Goal: Task Accomplishment & Management: Complete application form

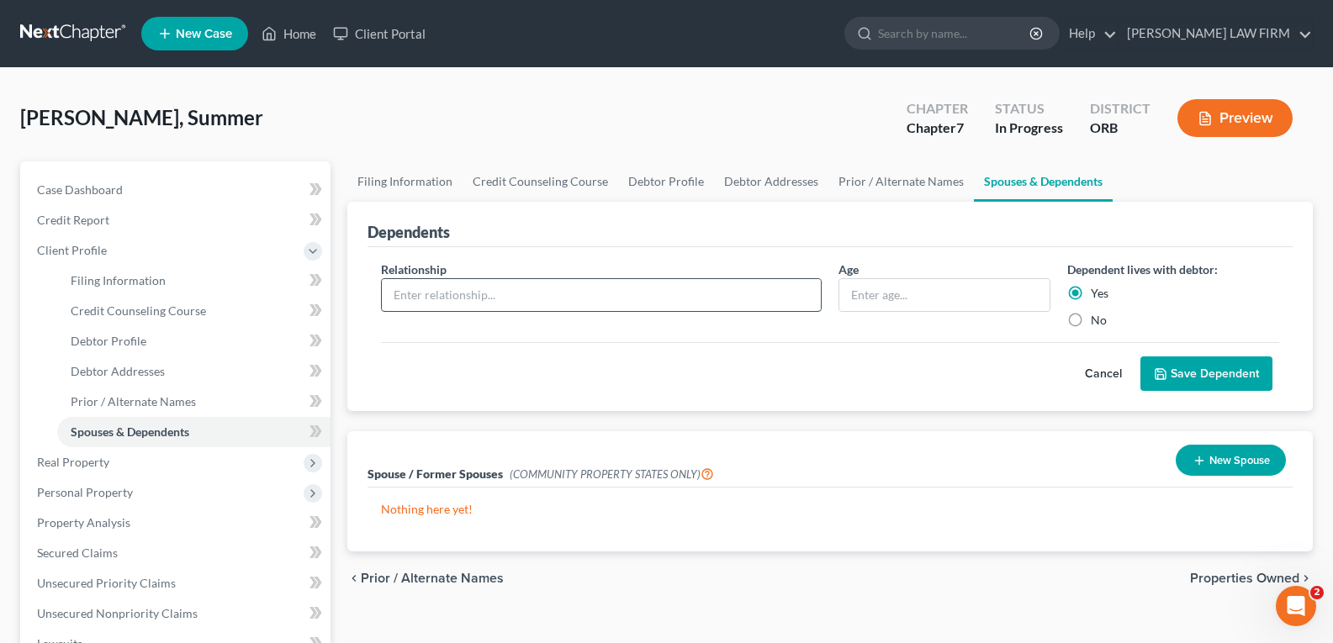
click at [488, 300] on input "text" at bounding box center [601, 295] width 439 height 32
type input "Chidl"
type input "5"
click at [485, 299] on input "Chidl" at bounding box center [601, 295] width 439 height 32
type input "Child"
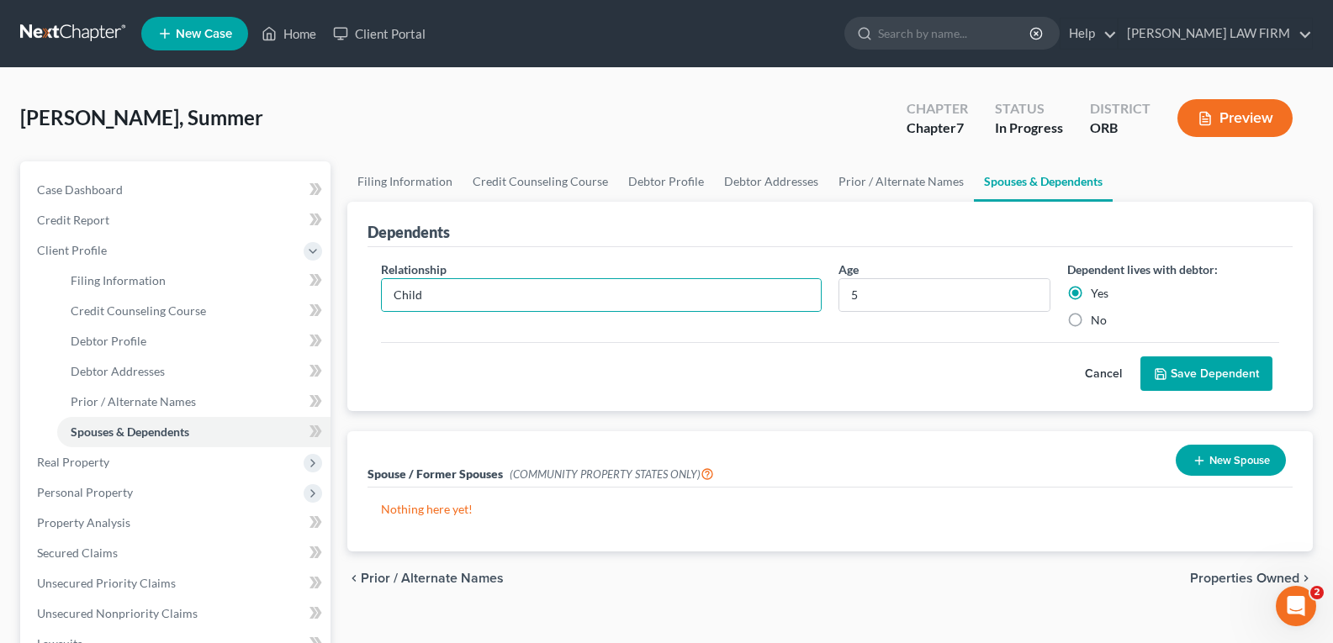
click at [1168, 367] on button "Save Dependent" at bounding box center [1206, 374] width 132 height 35
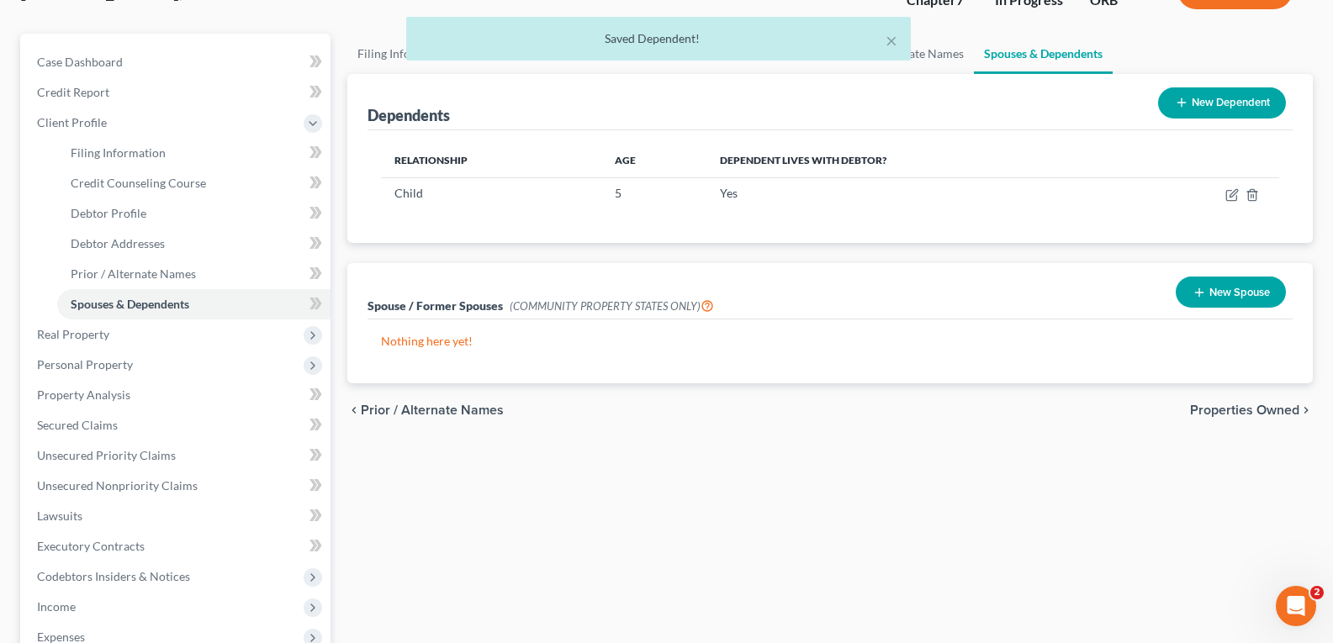
scroll to position [168, 0]
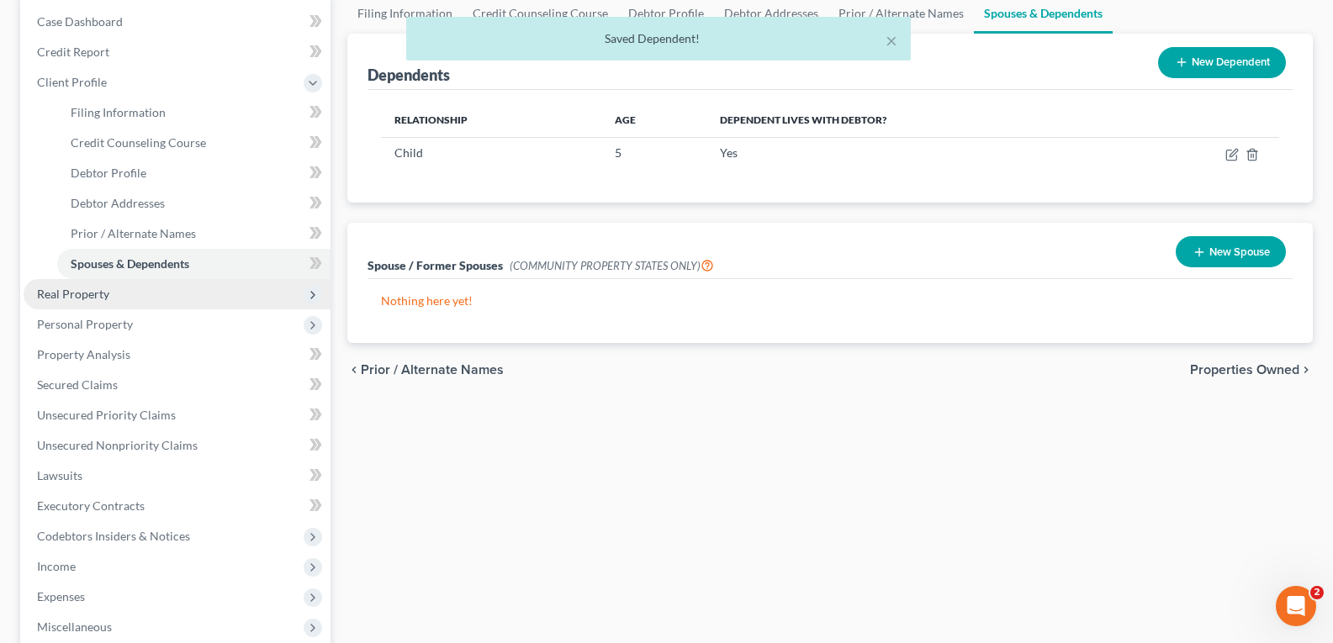
click at [75, 295] on span "Real Property" at bounding box center [73, 294] width 72 height 14
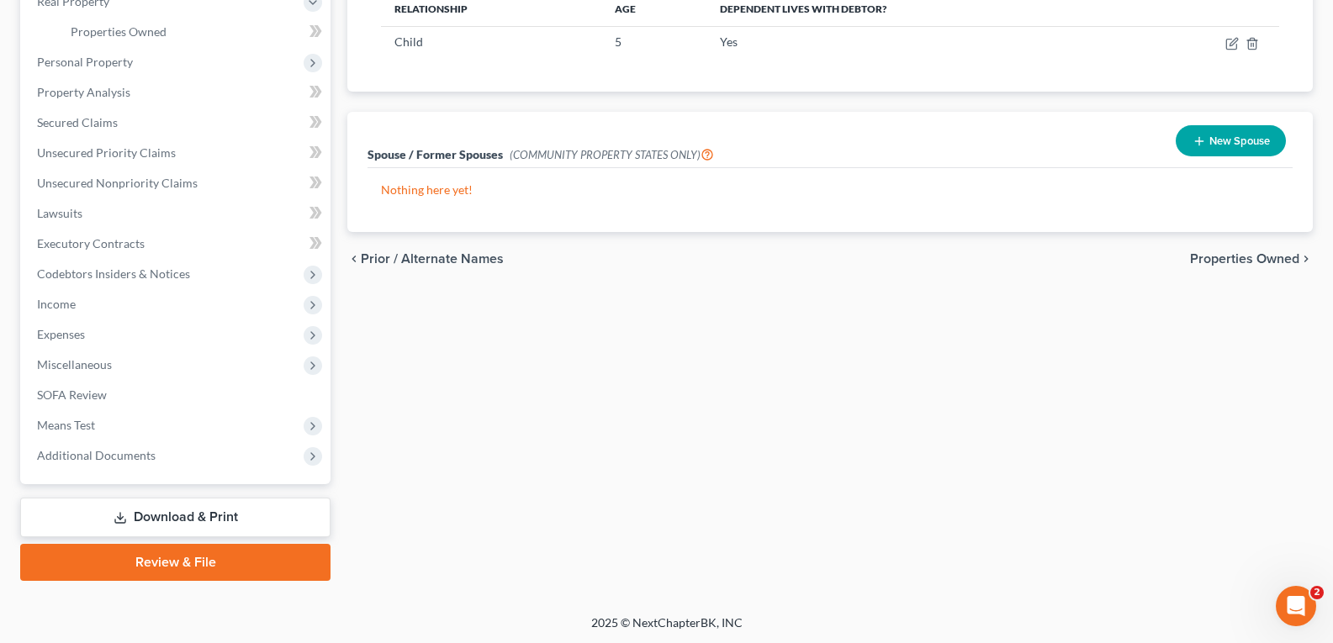
scroll to position [281, 0]
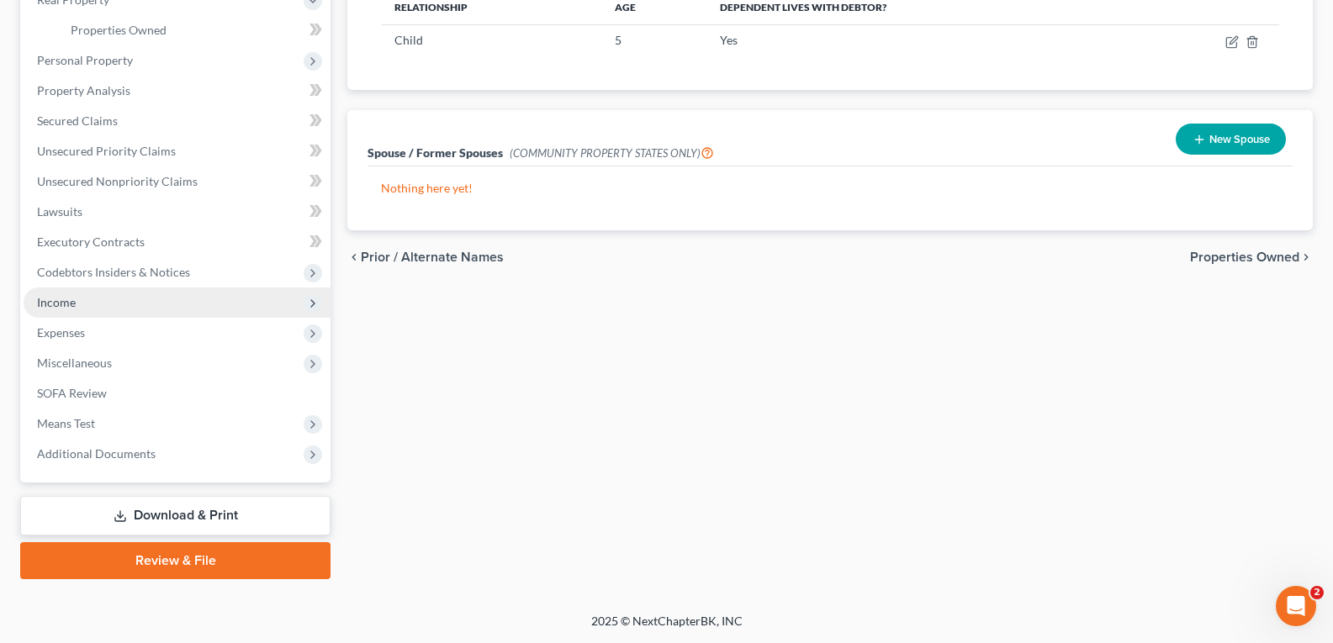
click at [86, 303] on span "Income" at bounding box center [177, 303] width 307 height 30
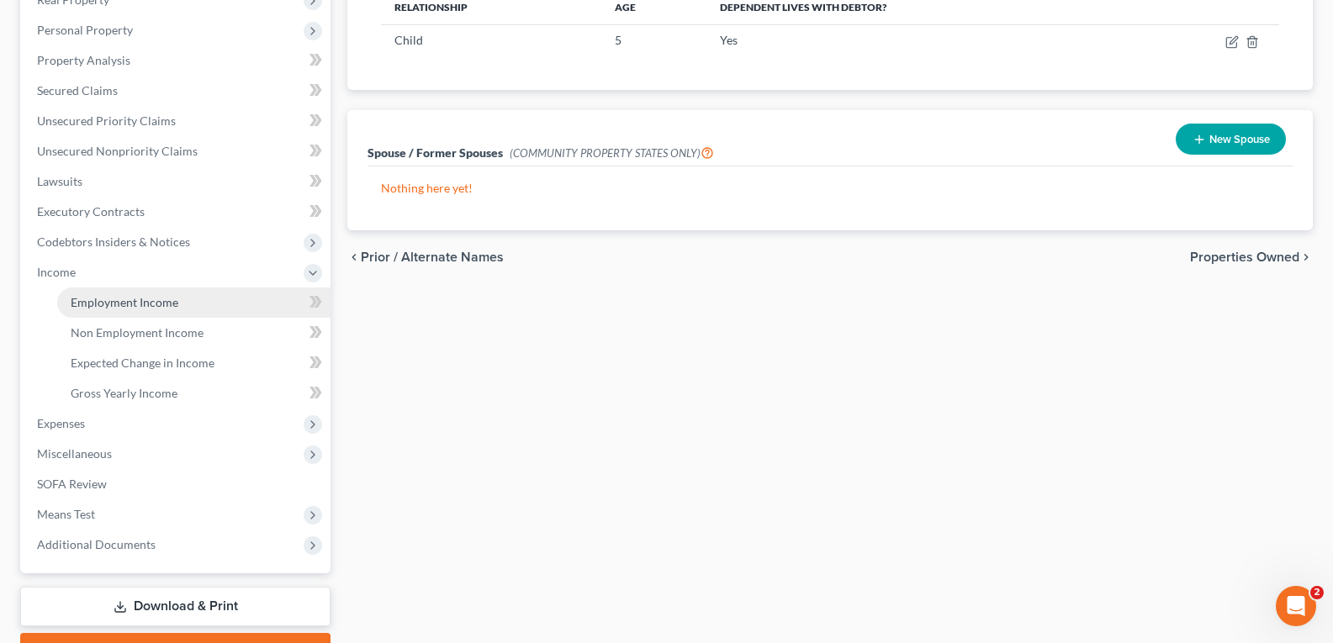
click at [87, 304] on span "Employment Income" at bounding box center [125, 302] width 108 height 14
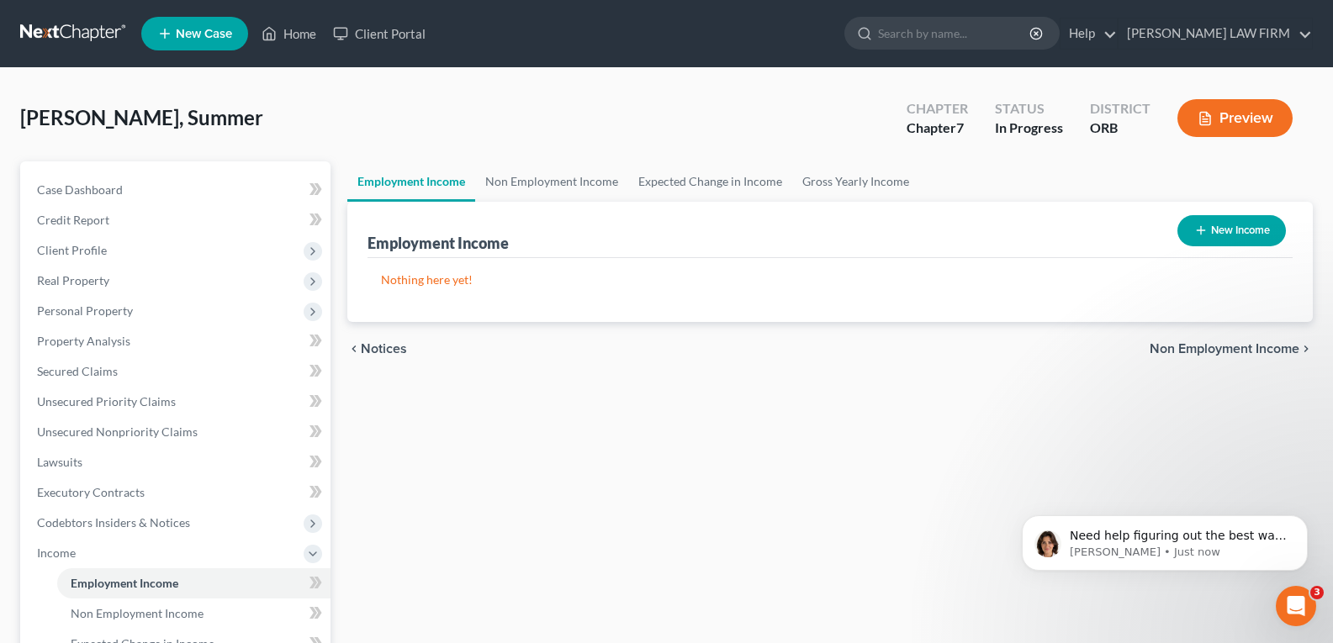
click at [1214, 227] on button "New Income" at bounding box center [1231, 230] width 108 height 31
select select "0"
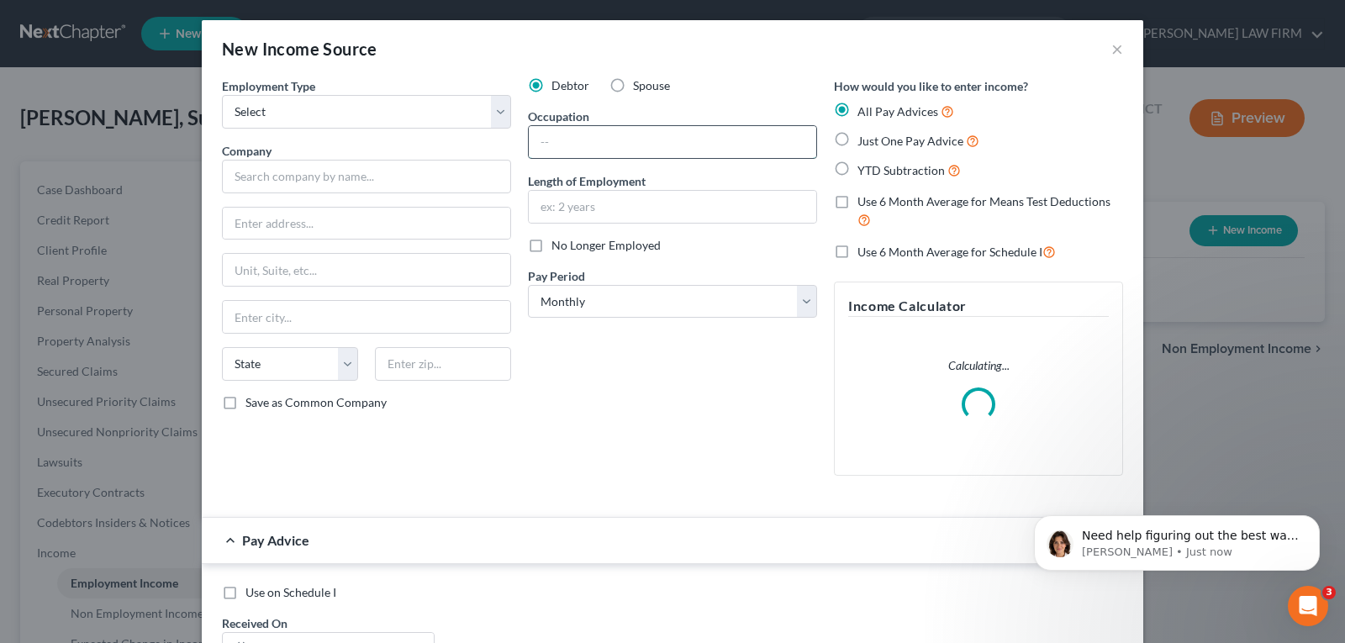
click at [679, 133] on input "text" at bounding box center [673, 142] width 288 height 32
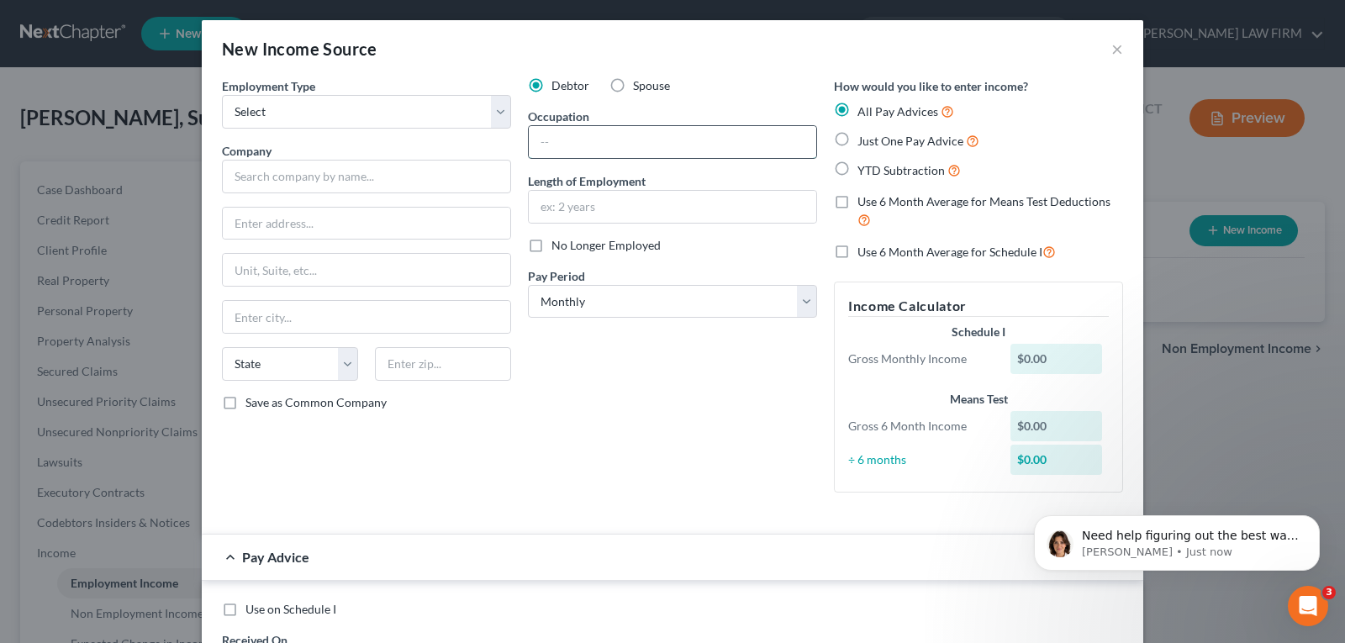
click at [676, 139] on input "text" at bounding box center [673, 142] width 288 height 32
type input "Child Care Provider"
click at [663, 201] on input "text" at bounding box center [673, 207] width 288 height 32
type input "2 months"
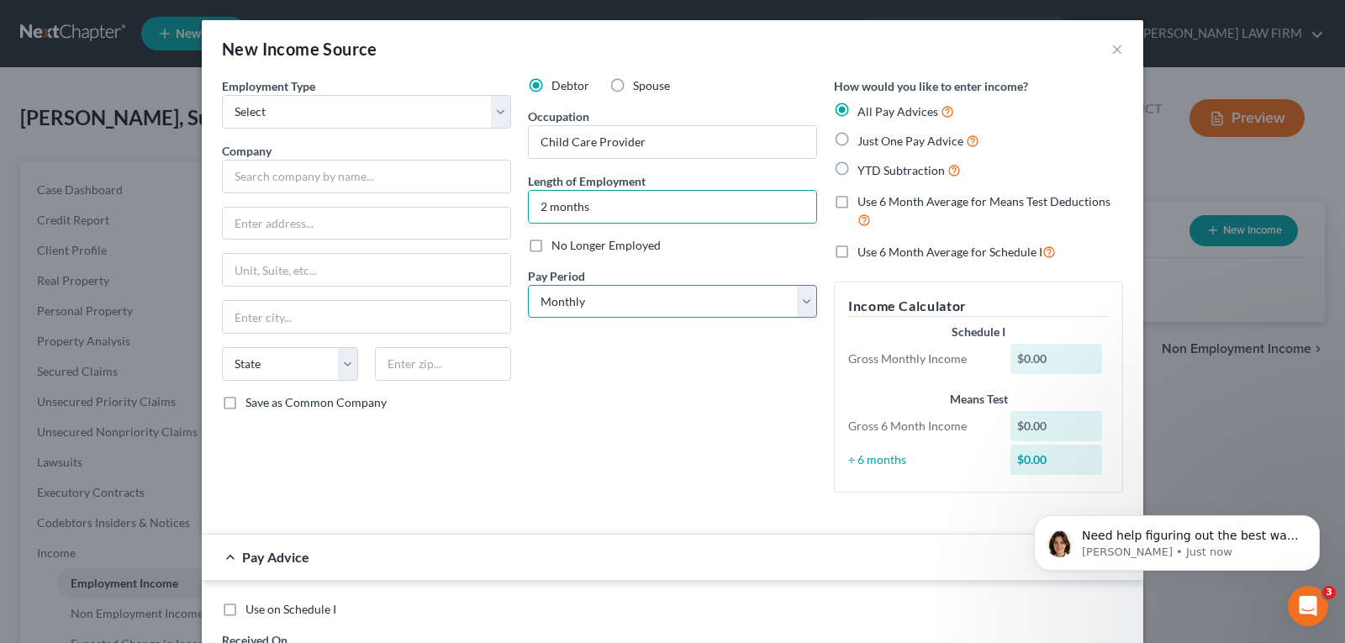
click at [794, 307] on select "Select Monthly Twice Monthly Every Other Week Weekly" at bounding box center [672, 302] width 289 height 34
select select "2"
click at [528, 285] on select "Select Monthly Twice Monthly Every Other Week Weekly" at bounding box center [672, 302] width 289 height 34
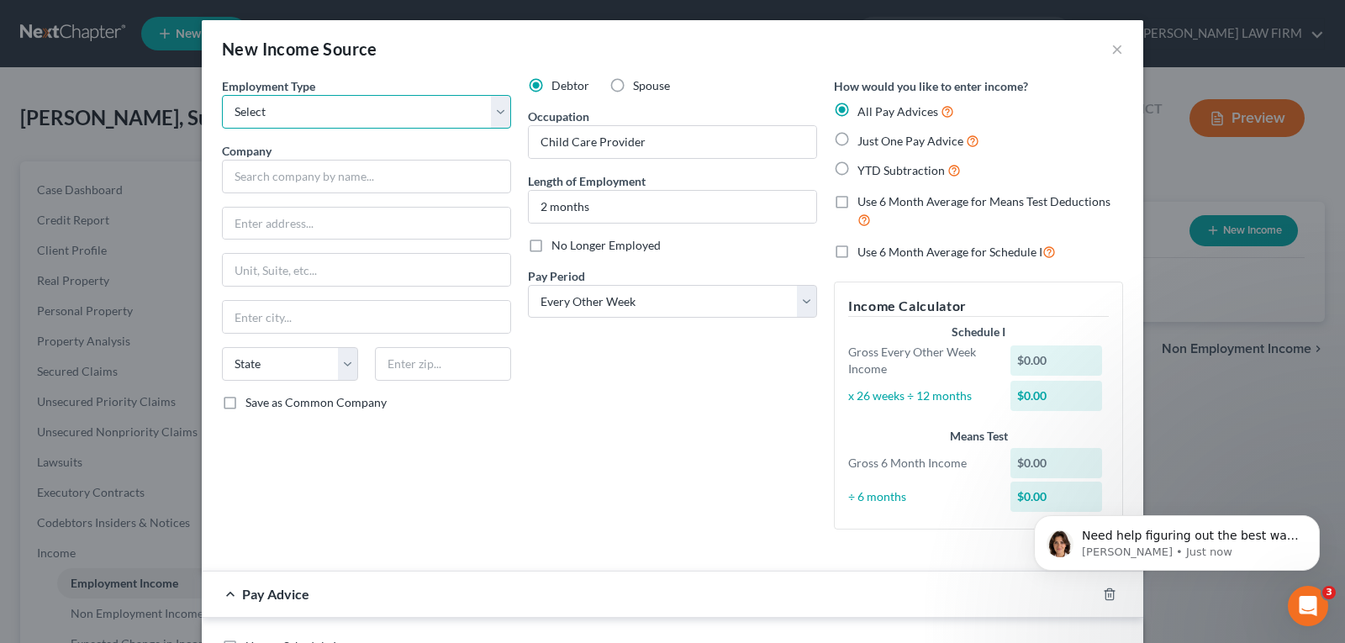
click at [490, 99] on select "Select Full or [DEMOGRAPHIC_DATA] Employment Self Employment" at bounding box center [366, 112] width 289 height 34
select select "0"
click at [222, 95] on select "Select Full or [DEMOGRAPHIC_DATA] Employment Self Employment" at bounding box center [366, 112] width 289 height 34
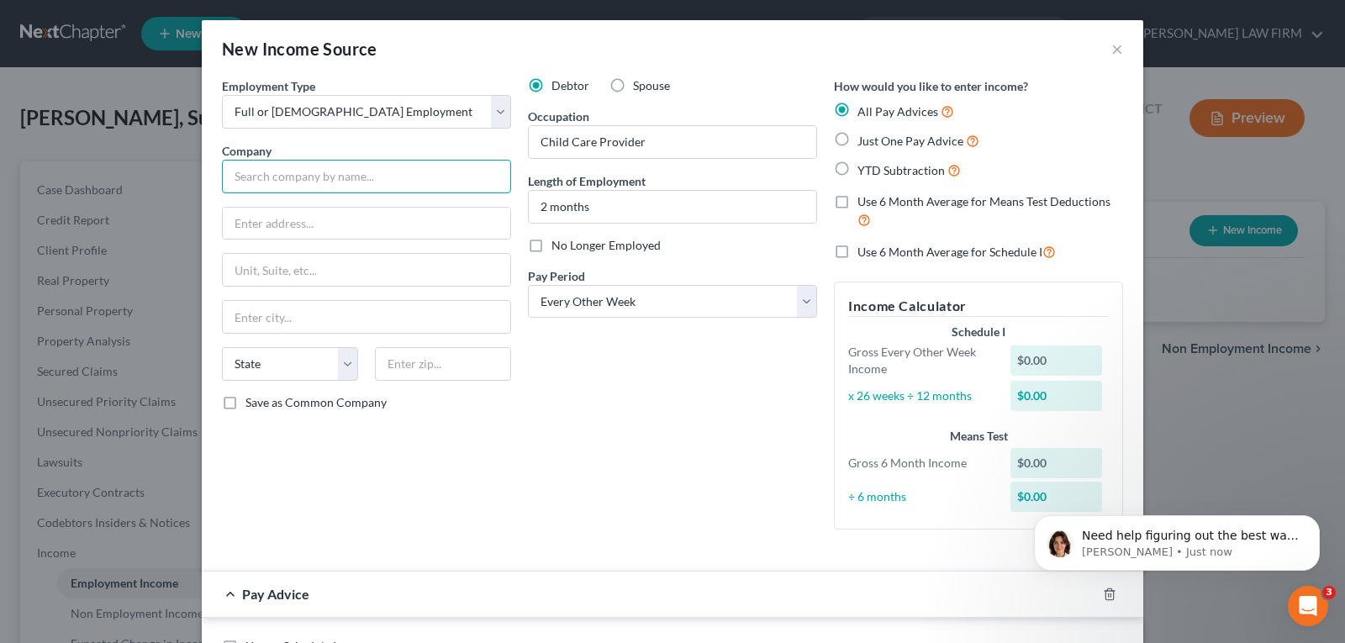
click at [312, 183] on input "text" at bounding box center [366, 177] width 289 height 34
type input "Care for Kids"
click at [279, 217] on input "text" at bounding box center [367, 224] width 288 height 32
click at [289, 315] on input "text" at bounding box center [367, 317] width 288 height 32
click at [336, 366] on select "State [US_STATE] AK AR AZ CA CO CT DE DC [GEOGRAPHIC_DATA] [GEOGRAPHIC_DATA] GU…" at bounding box center [290, 364] width 136 height 34
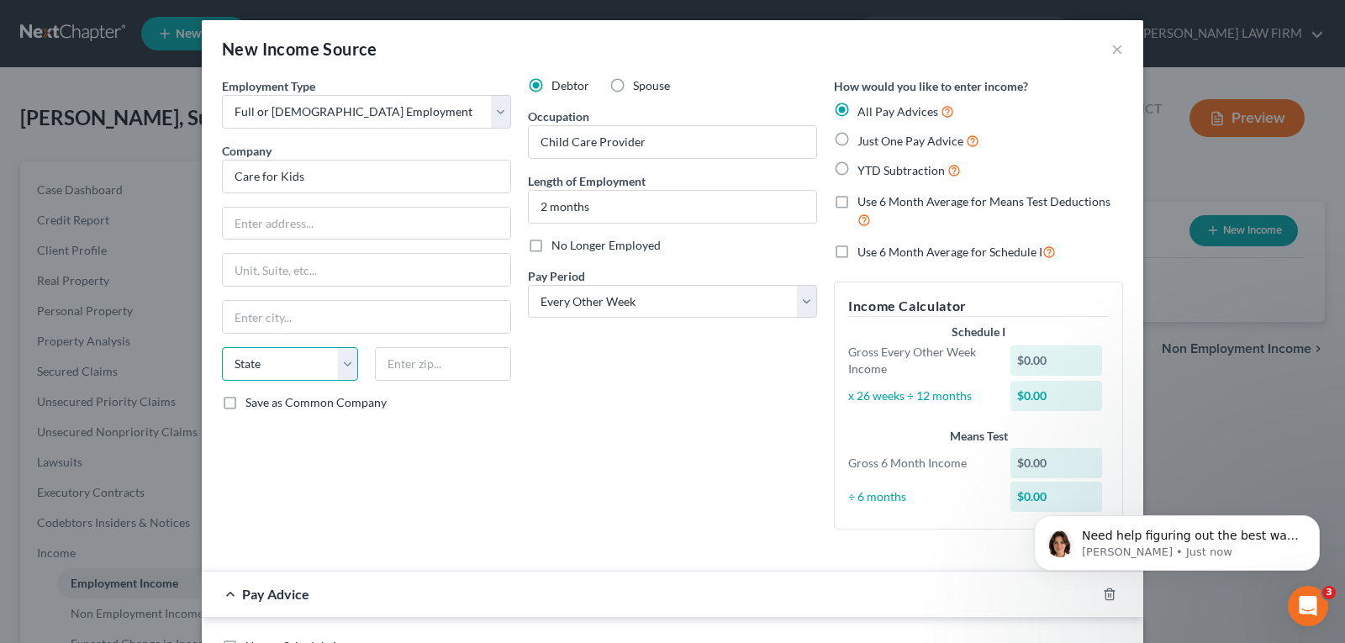
select select "38"
click at [222, 347] on select "State [US_STATE] AK AR AZ CA CO CT DE DC [GEOGRAPHIC_DATA] [GEOGRAPHIC_DATA] GU…" at bounding box center [290, 364] width 136 height 34
click at [406, 367] on input "text" at bounding box center [443, 364] width 136 height 34
type input "97128"
click at [322, 318] on input "text" at bounding box center [367, 317] width 288 height 32
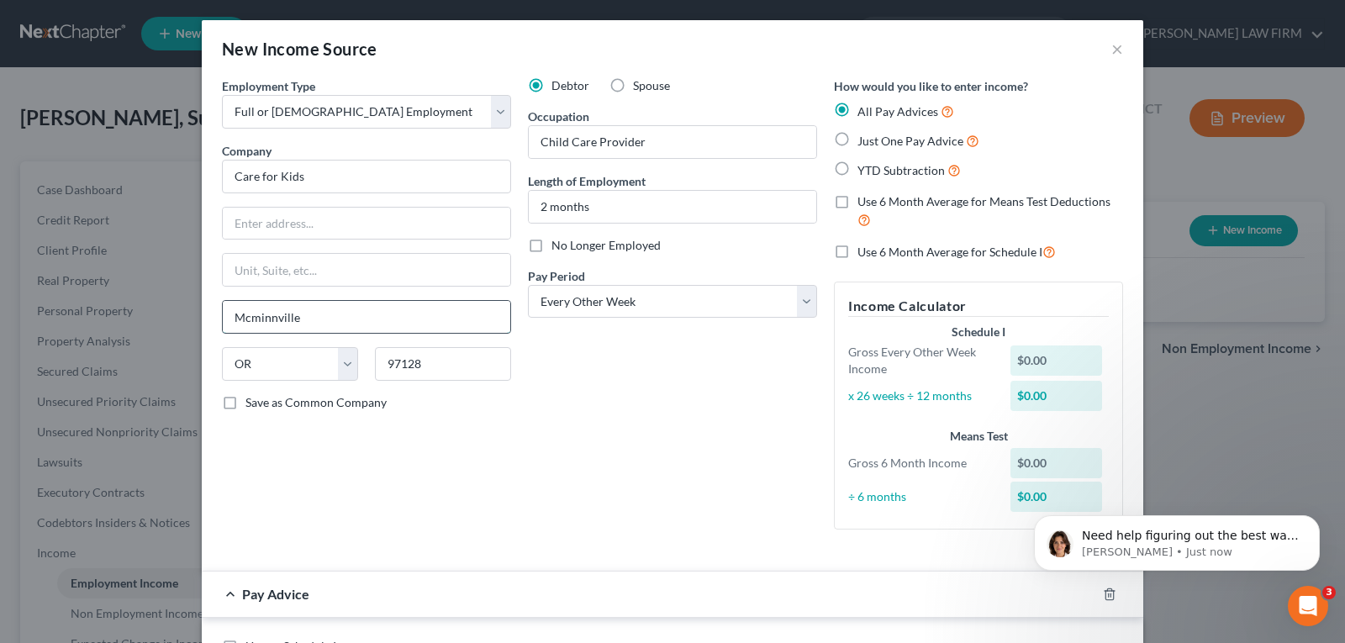
click at [361, 320] on input "Mcminnville" at bounding box center [367, 317] width 288 height 32
type input "McMinnville"
drag, startPoint x: 332, startPoint y: 220, endPoint x: 219, endPoint y: 228, distance: 113.8
click at [223, 228] on input "[STREET_ADDRESS]" at bounding box center [367, 224] width 288 height 32
paste input "835 NE 8th S"
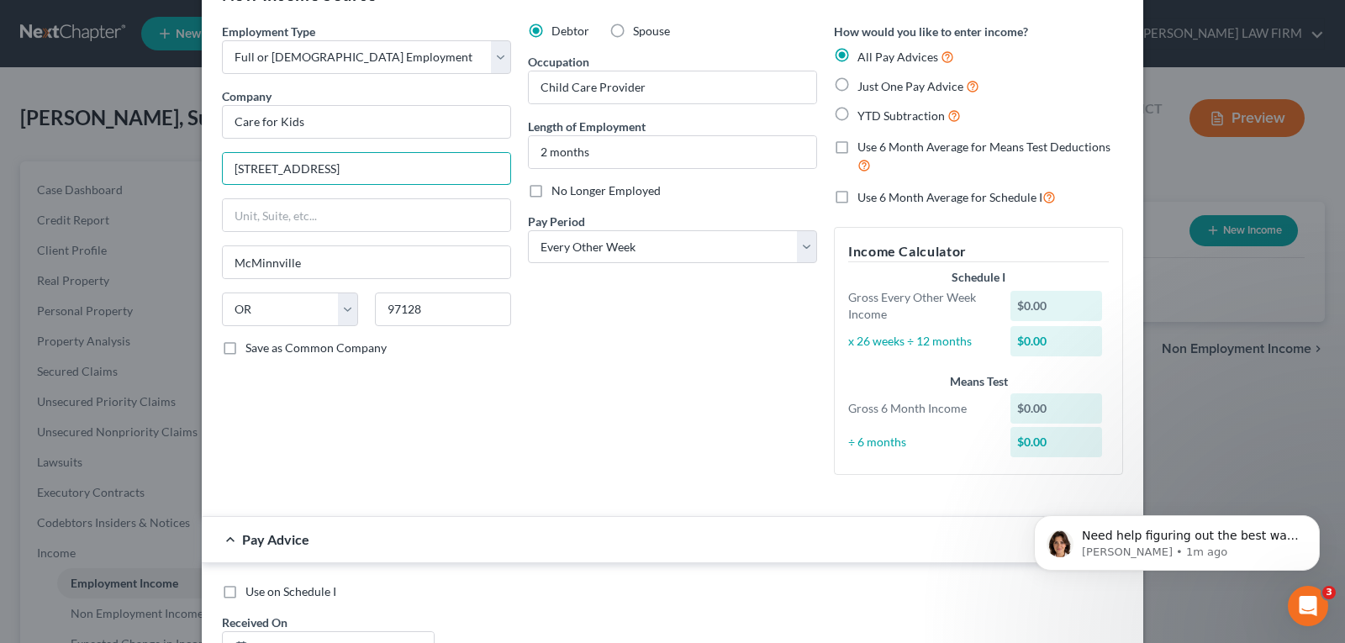
scroll to position [84, 0]
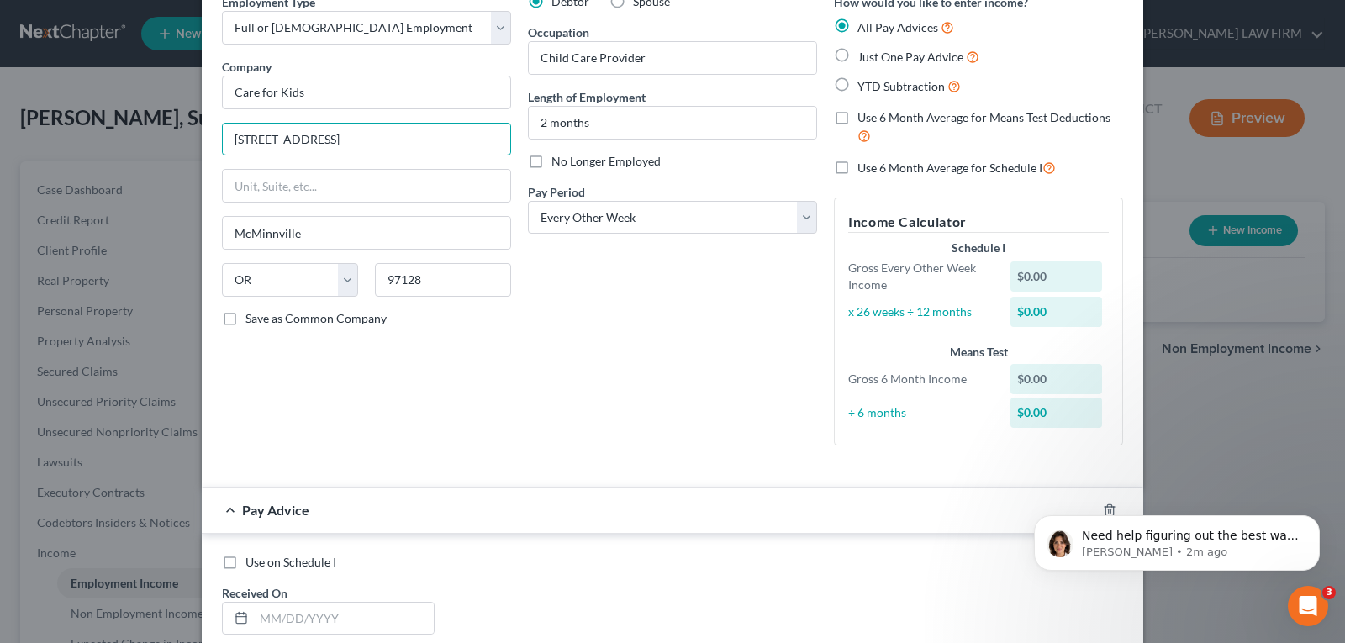
type input "[STREET_ADDRESS]"
click at [1049, 276] on div "$0.00" at bounding box center [1057, 277] width 92 height 30
click at [1011, 279] on div "$0.00" at bounding box center [1057, 277] width 92 height 30
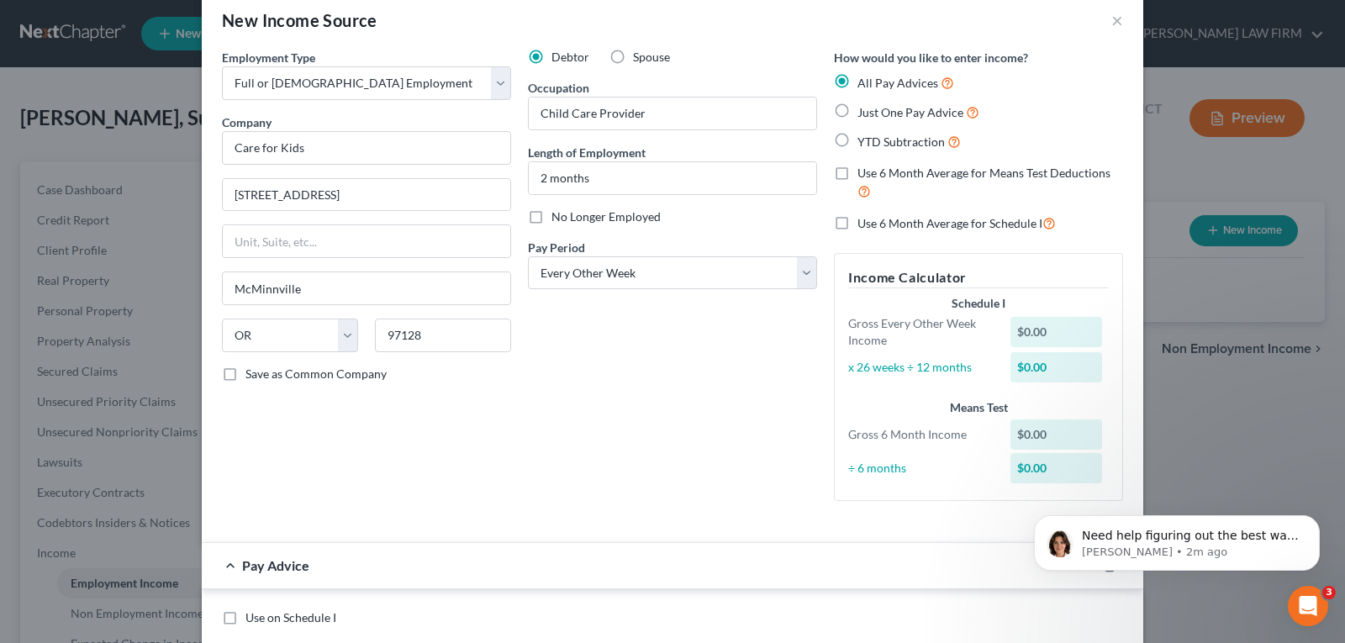
scroll to position [0, 0]
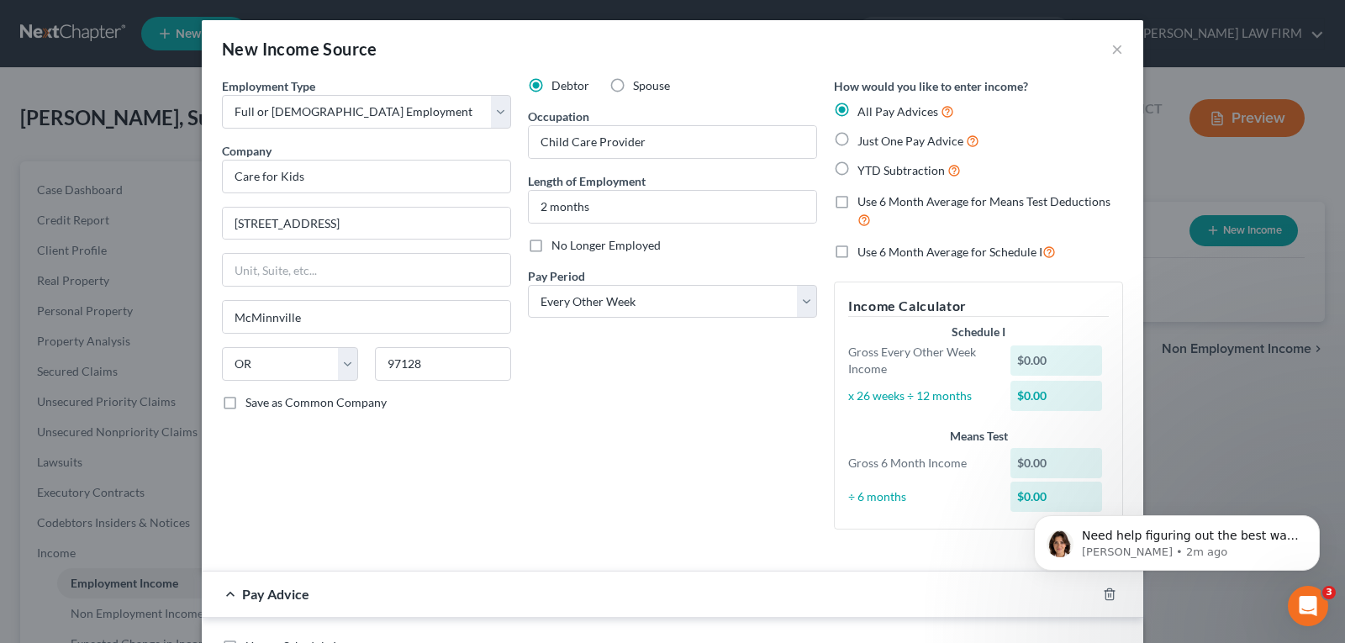
click at [726, 378] on div "Debtor Spouse Occupation Child Care Provider Length of Employment 2 months No L…" at bounding box center [673, 310] width 306 height 466
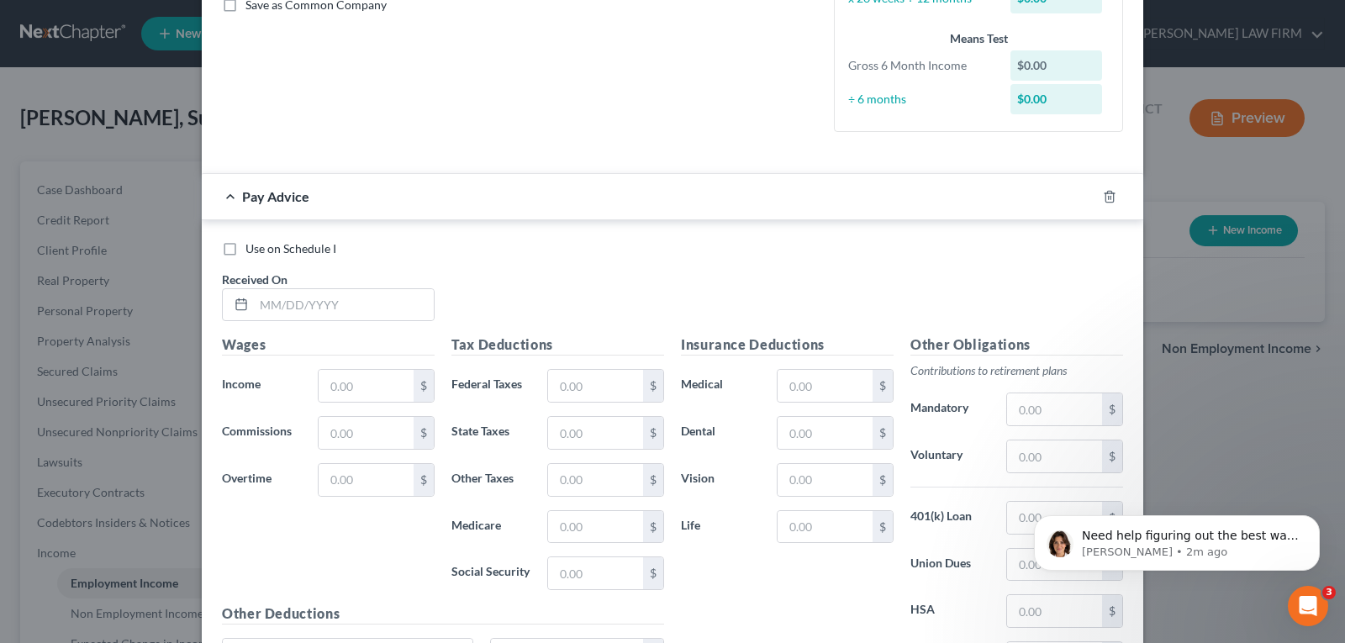
scroll to position [420, 0]
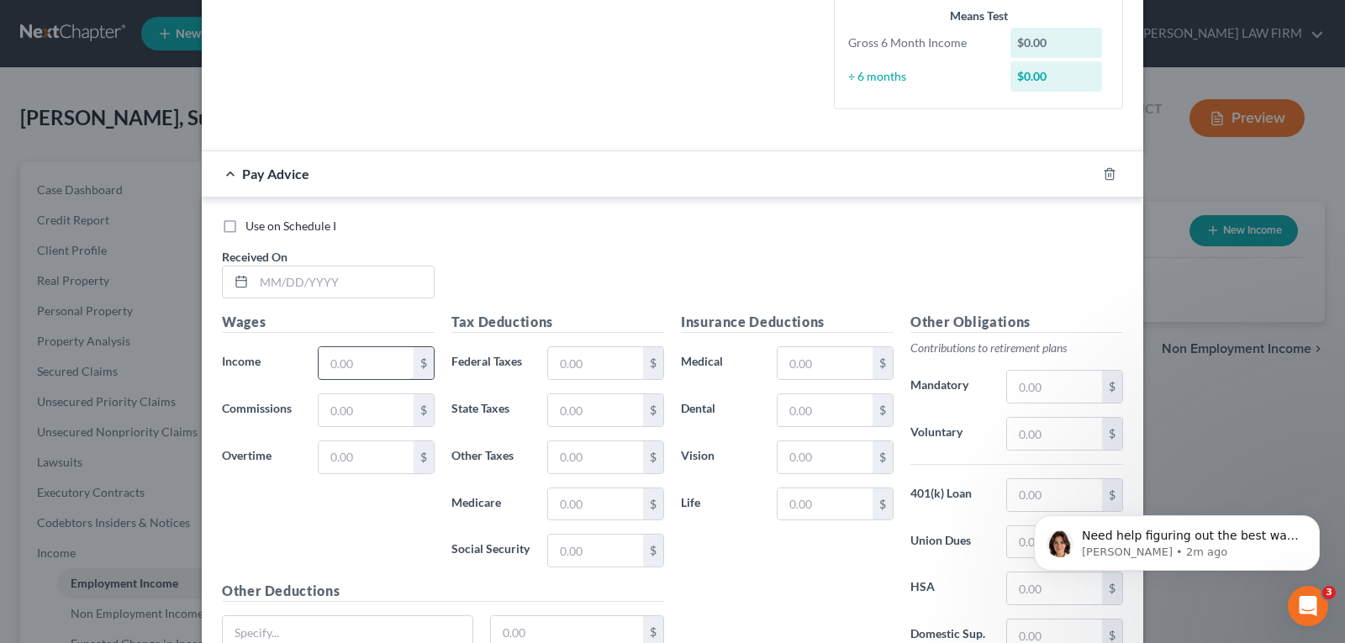
click at [341, 367] on input "text" at bounding box center [366, 363] width 95 height 32
click at [303, 283] on input "text" at bounding box center [344, 283] width 180 height 32
click at [340, 362] on input "text" at bounding box center [366, 363] width 95 height 32
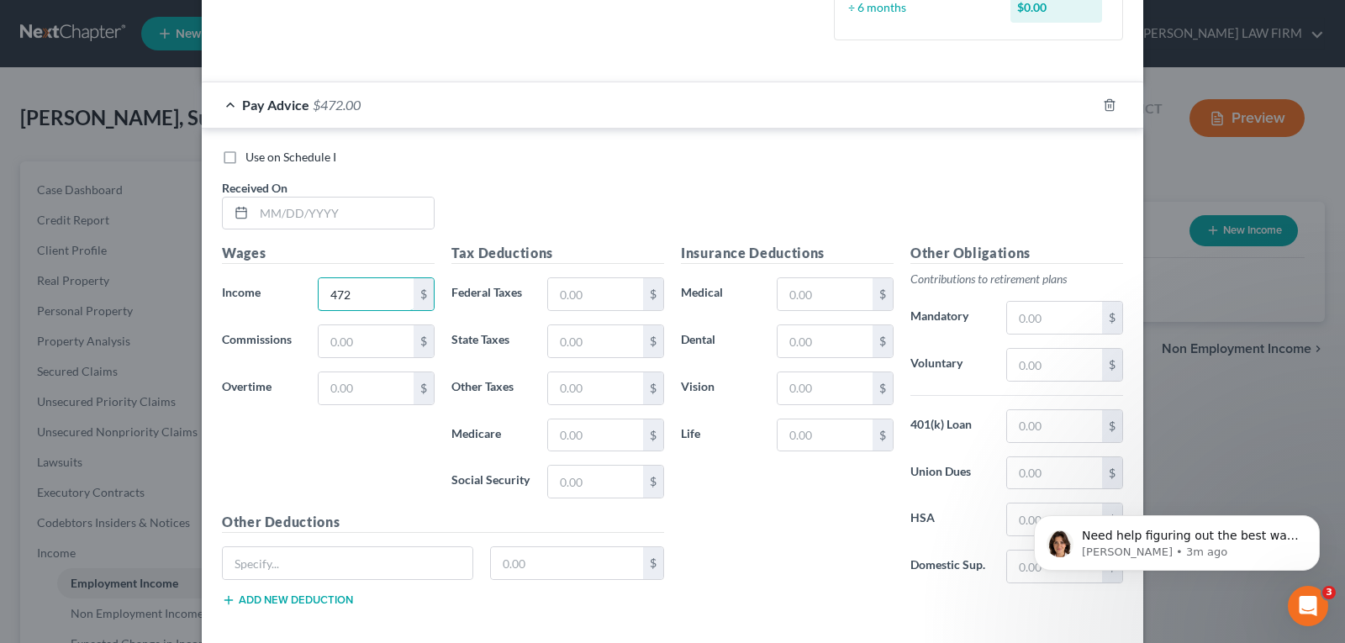
scroll to position [573, 0]
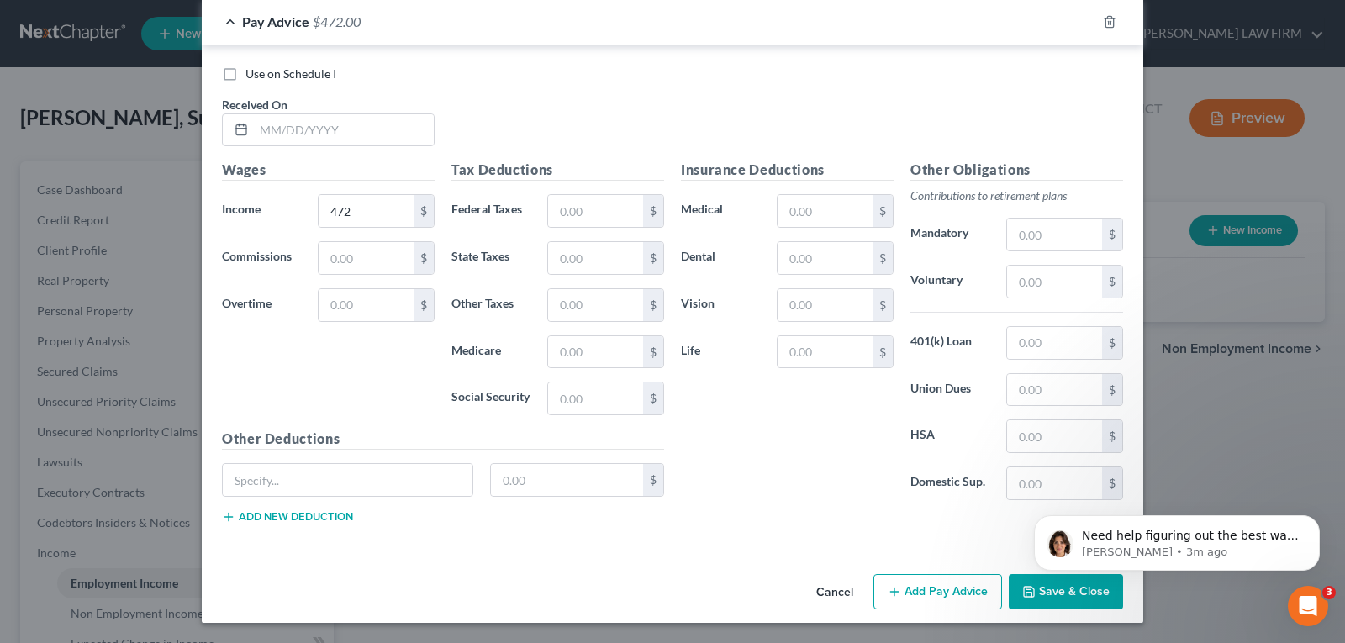
click at [529, 555] on div "Employment Type * Select Full or [DEMOGRAPHIC_DATA] Employment Self Employment …" at bounding box center [673, 36] width 942 height 1063
click at [363, 376] on div "Wages Income * 472 $ Commissions $ Overtime $" at bounding box center [329, 294] width 230 height 269
click at [375, 209] on input "472" at bounding box center [366, 211] width 95 height 32
click at [349, 379] on div "Wages Income * 472 $ Commissions $ Overtime $" at bounding box center [329, 294] width 230 height 269
click at [304, 518] on button "Add new deduction" at bounding box center [287, 516] width 131 height 13
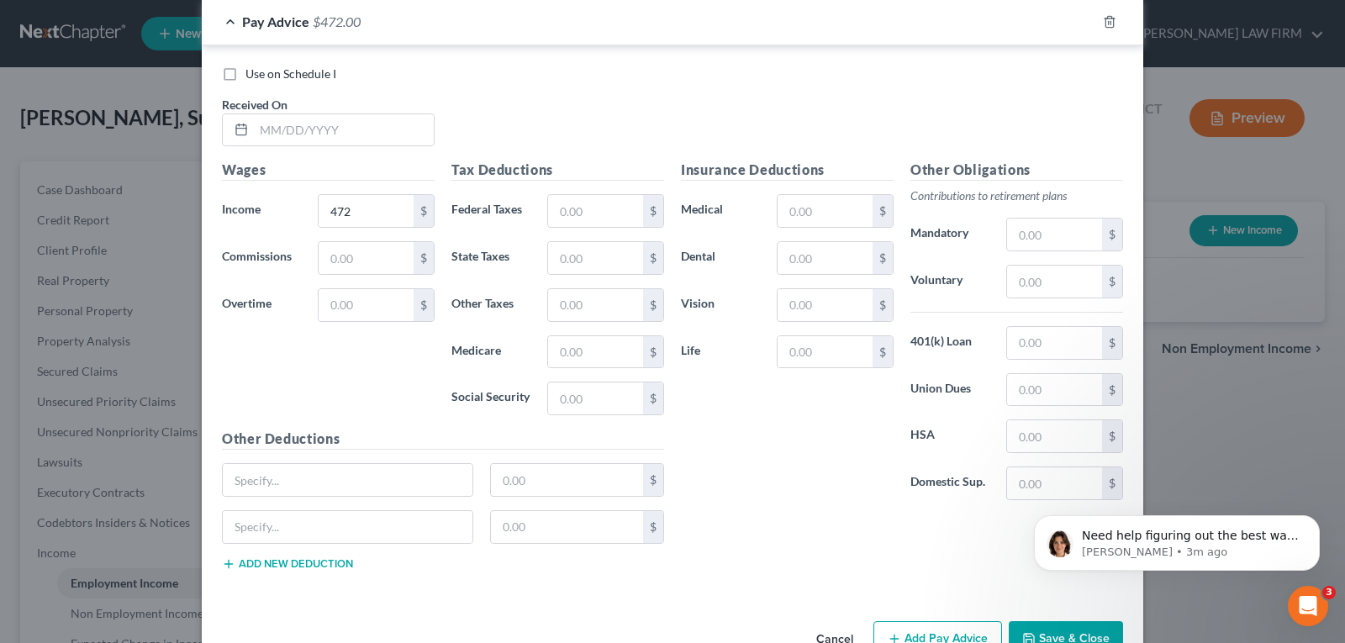
click at [363, 367] on div "Wages Income * 472 $ Commissions $ Overtime $" at bounding box center [329, 294] width 230 height 269
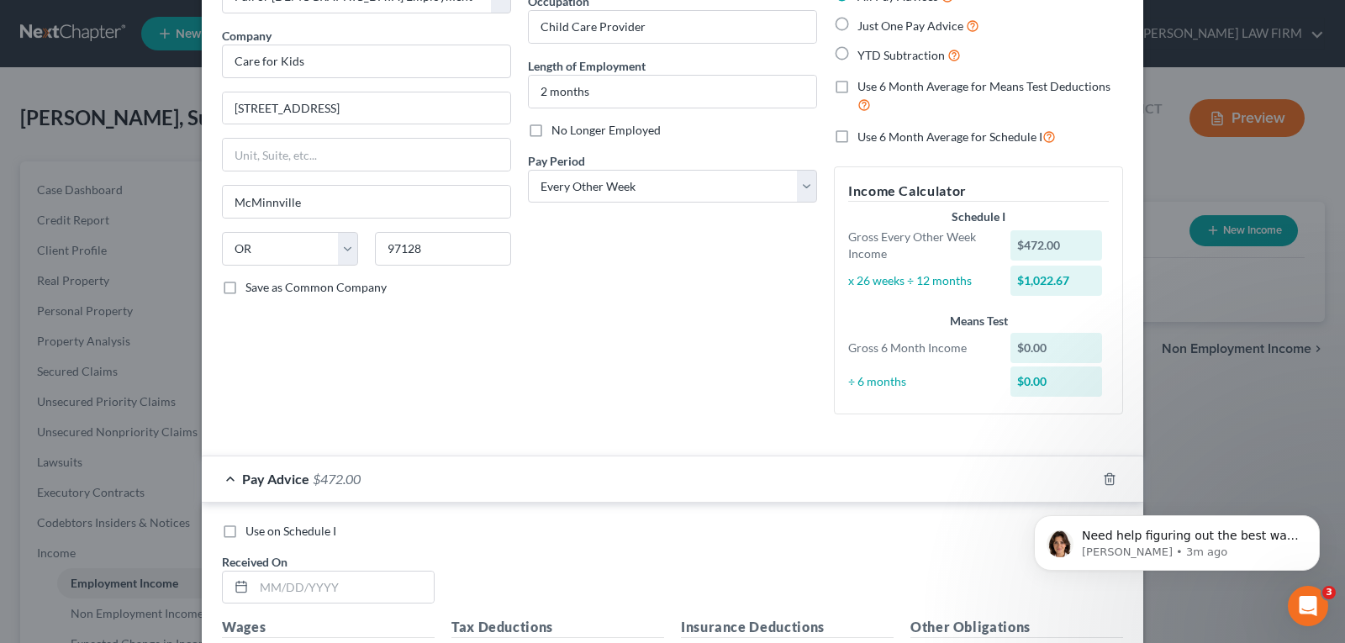
scroll to position [114, 0]
click at [708, 278] on div "Debtor Spouse Occupation Child Care Provider Length of Employment 2 months No L…" at bounding box center [673, 196] width 306 height 466
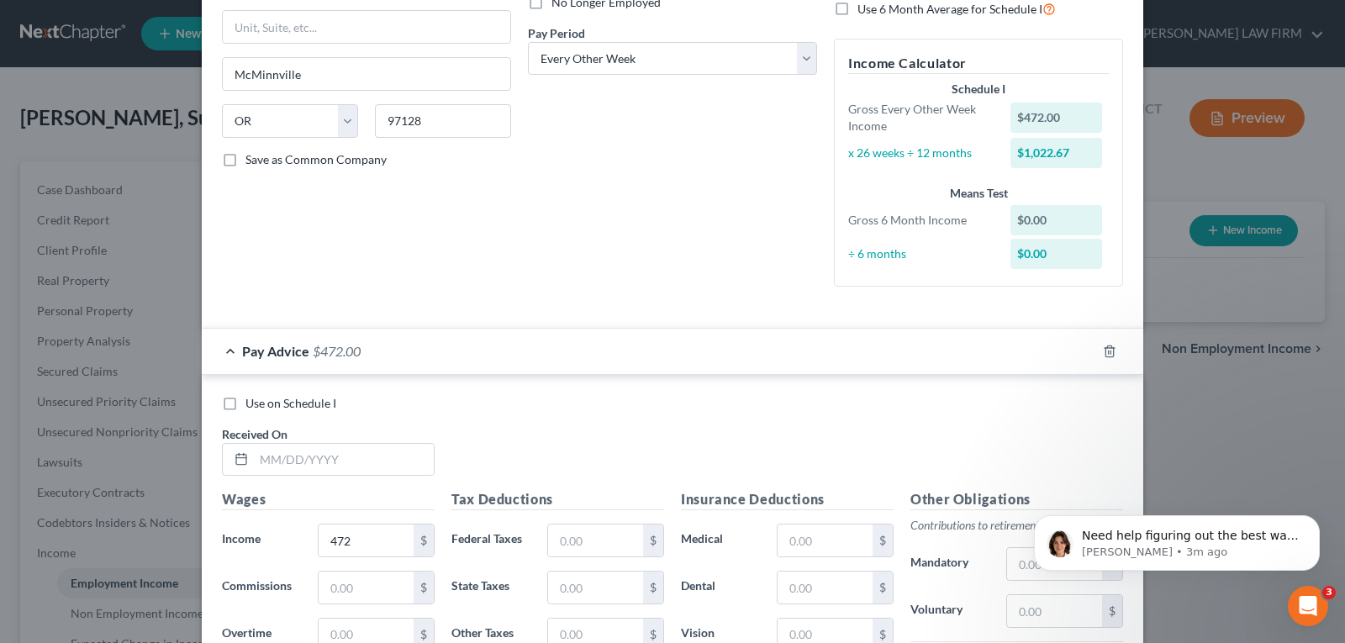
scroll to position [451, 0]
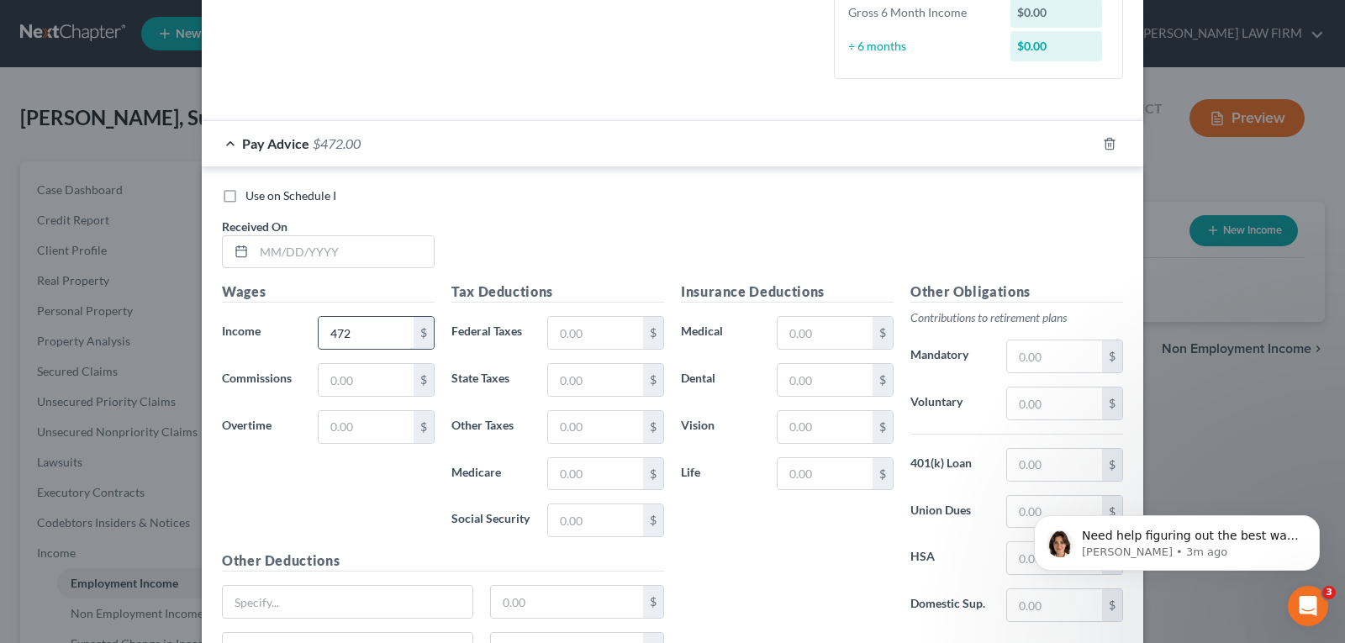
click at [378, 339] on input "472" at bounding box center [366, 333] width 95 height 32
type input "945"
click at [393, 537] on div "Wages Income * 945 $ Commissions $ Overtime $" at bounding box center [329, 416] width 230 height 269
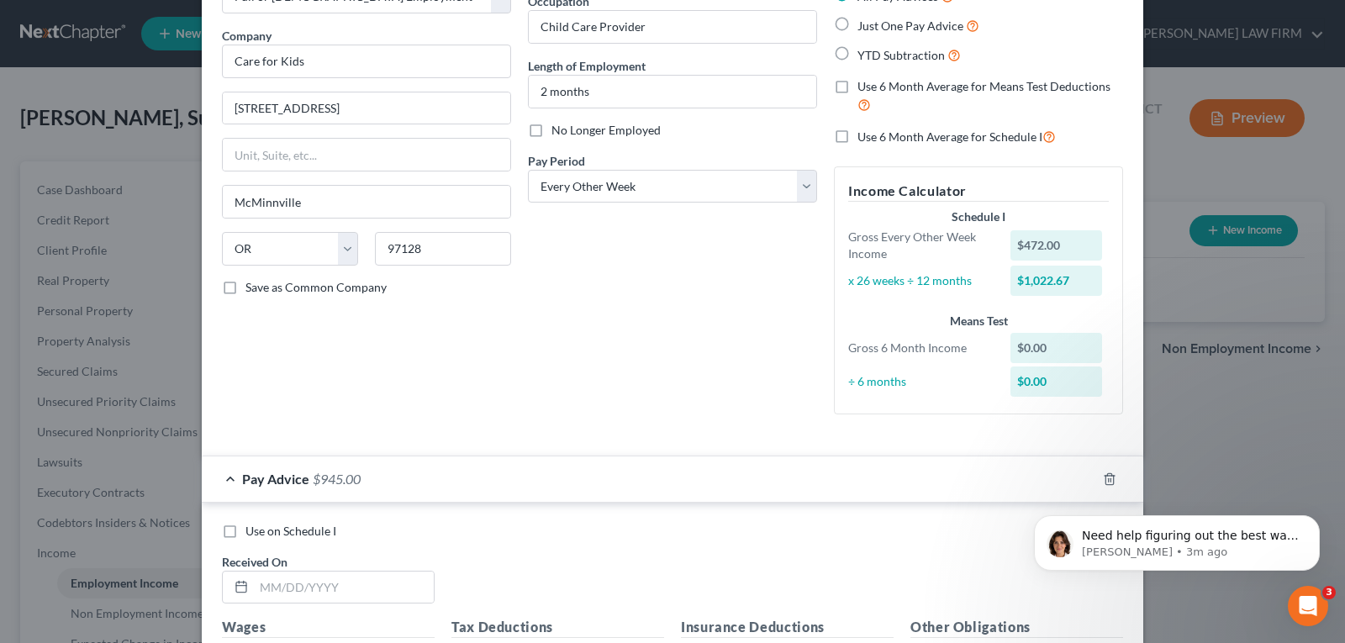
scroll to position [114, 0]
click at [1076, 357] on div "$0.00" at bounding box center [1057, 349] width 92 height 30
click at [826, 371] on div "How would you like to enter income? All Pay Advices Just One Pay Advice YTD Sub…" at bounding box center [979, 196] width 306 height 466
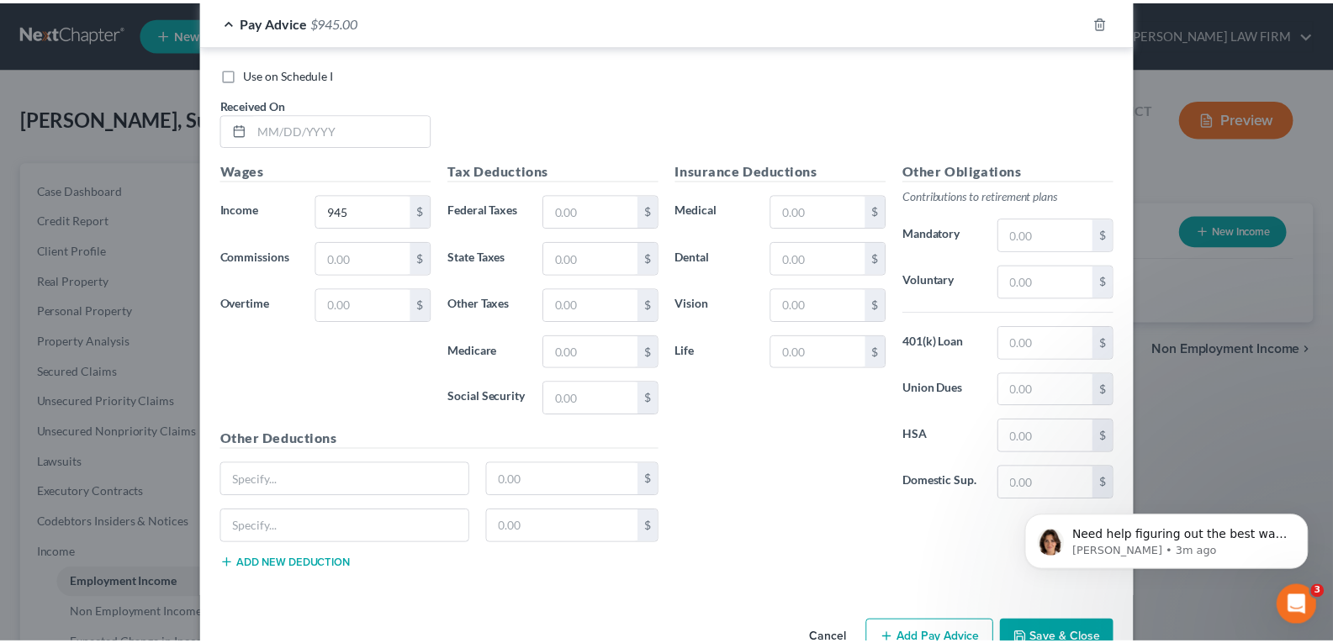
scroll to position [619, 0]
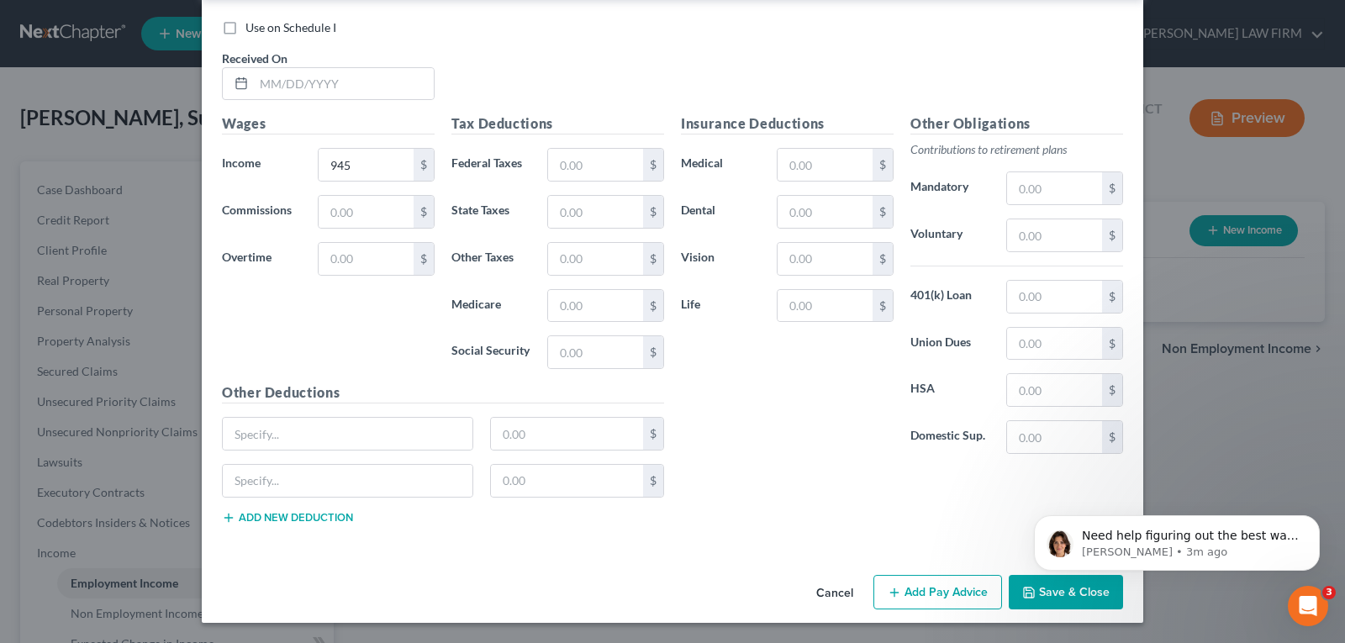
click at [1042, 591] on html "Need help figuring out the best way to enter your client's income? Here's a qui…" at bounding box center [1177, 539] width 336 height 118
click at [1068, 600] on button "Save & Close" at bounding box center [1066, 592] width 114 height 35
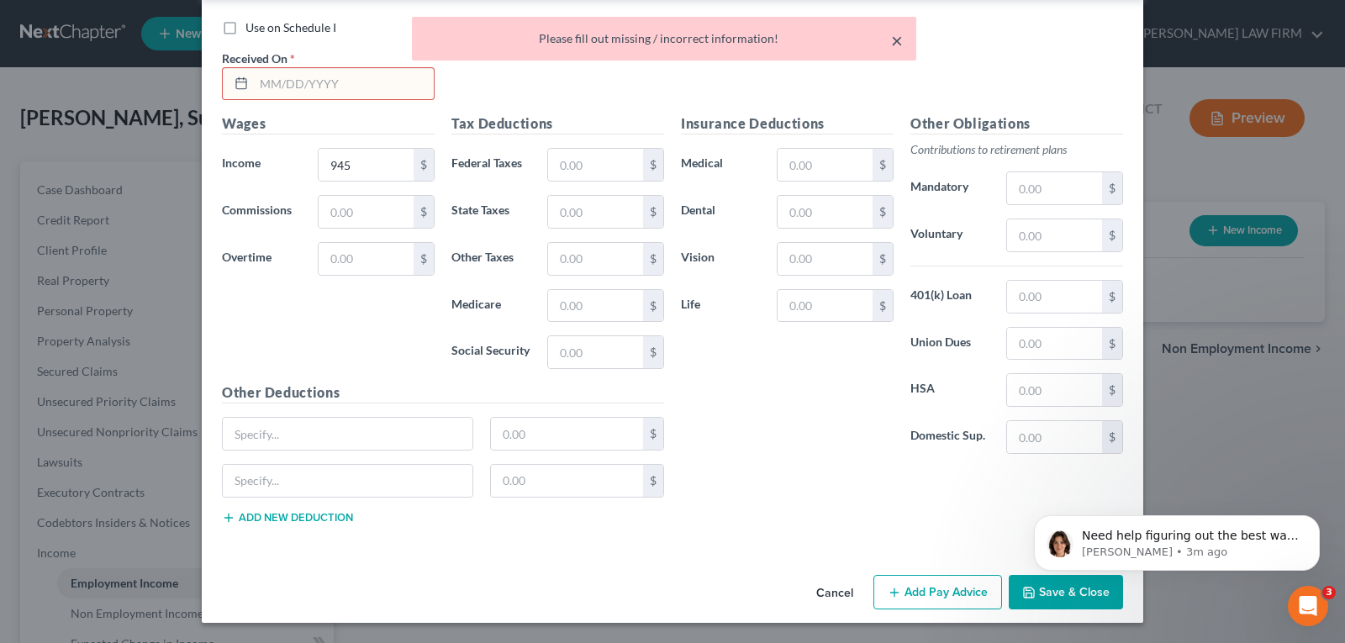
click at [898, 43] on button "×" at bounding box center [897, 40] width 12 height 20
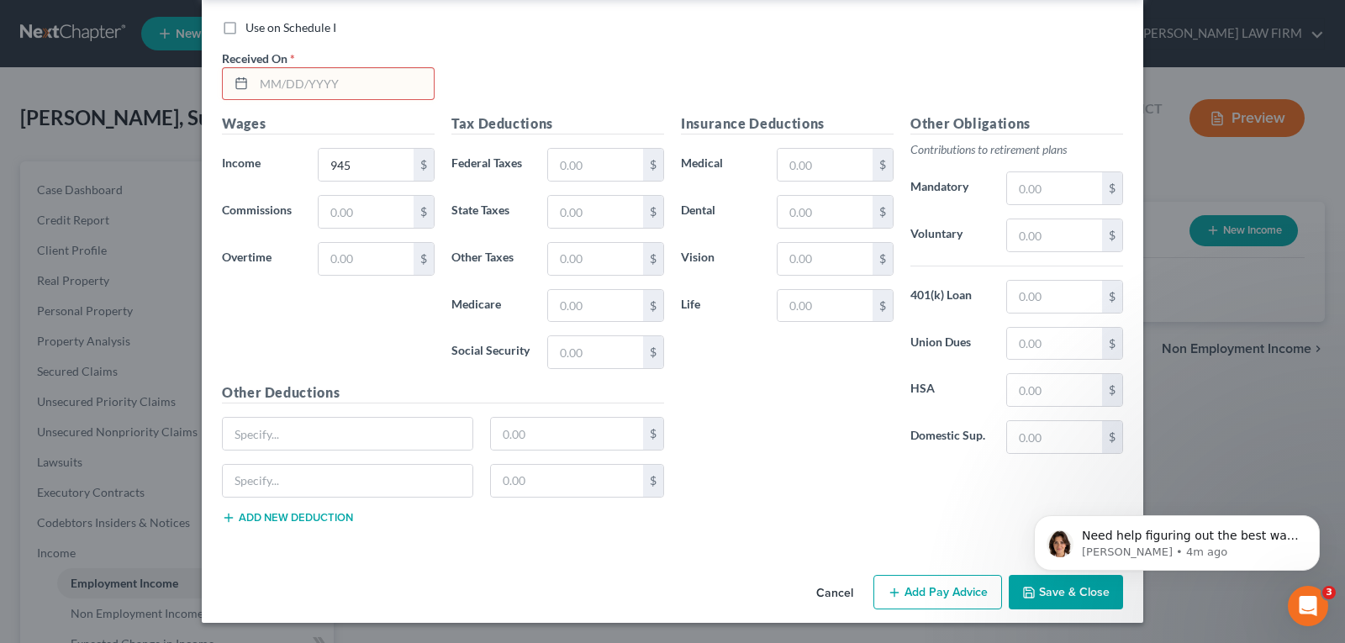
click at [305, 82] on input "text" at bounding box center [344, 84] width 180 height 32
type input "0"
type input "[DATE]"
click at [1040, 606] on button "Save & Close" at bounding box center [1066, 592] width 114 height 35
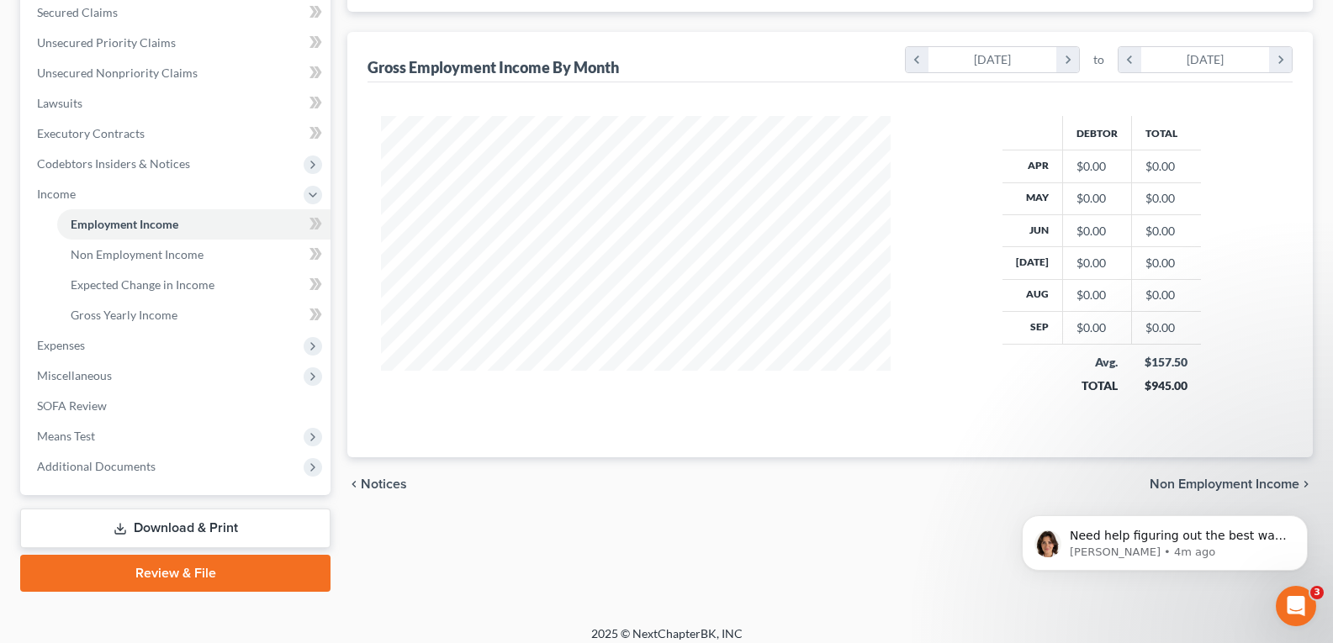
scroll to position [372, 0]
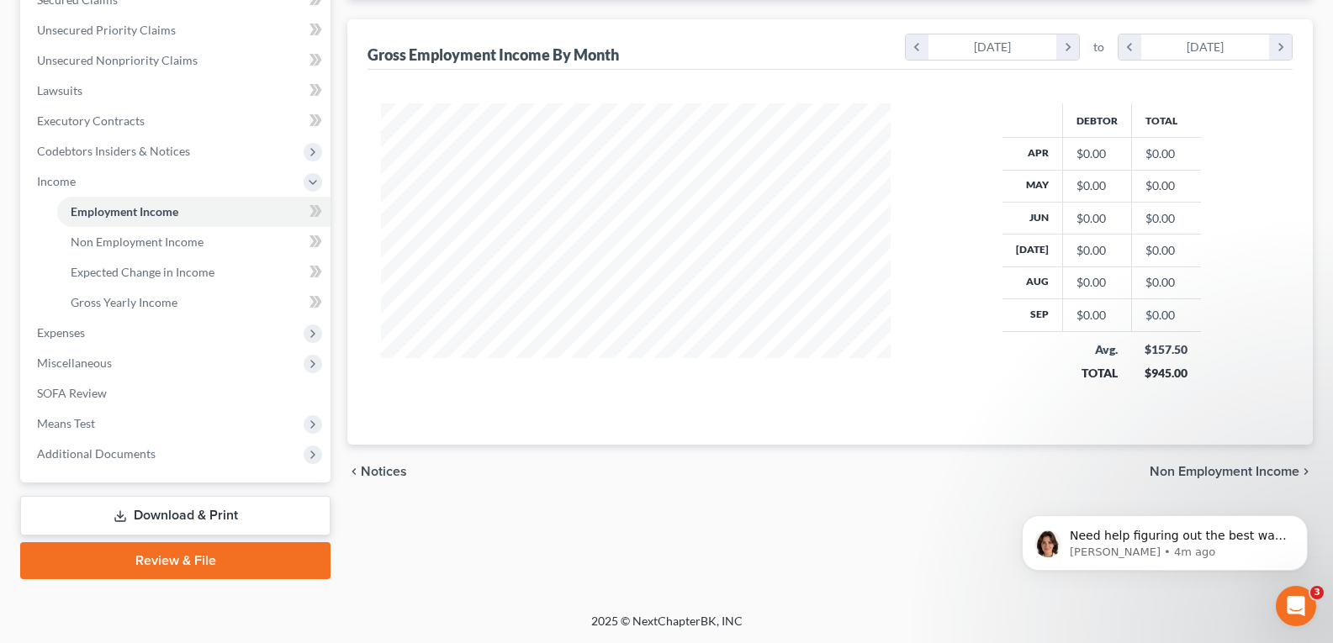
drag, startPoint x: 1336, startPoint y: 264, endPoint x: 295, endPoint y: 18, distance: 1069.7
click at [60, 333] on span "Expenses" at bounding box center [61, 332] width 48 height 14
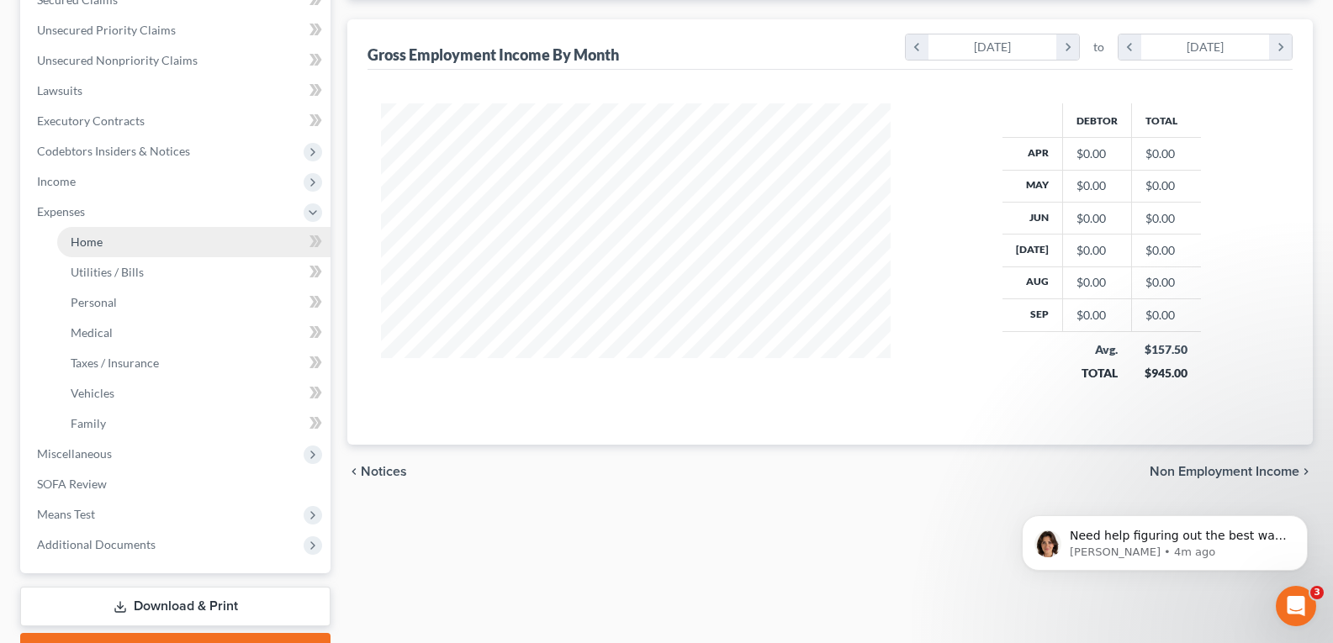
click at [98, 230] on link "Home" at bounding box center [193, 242] width 273 height 30
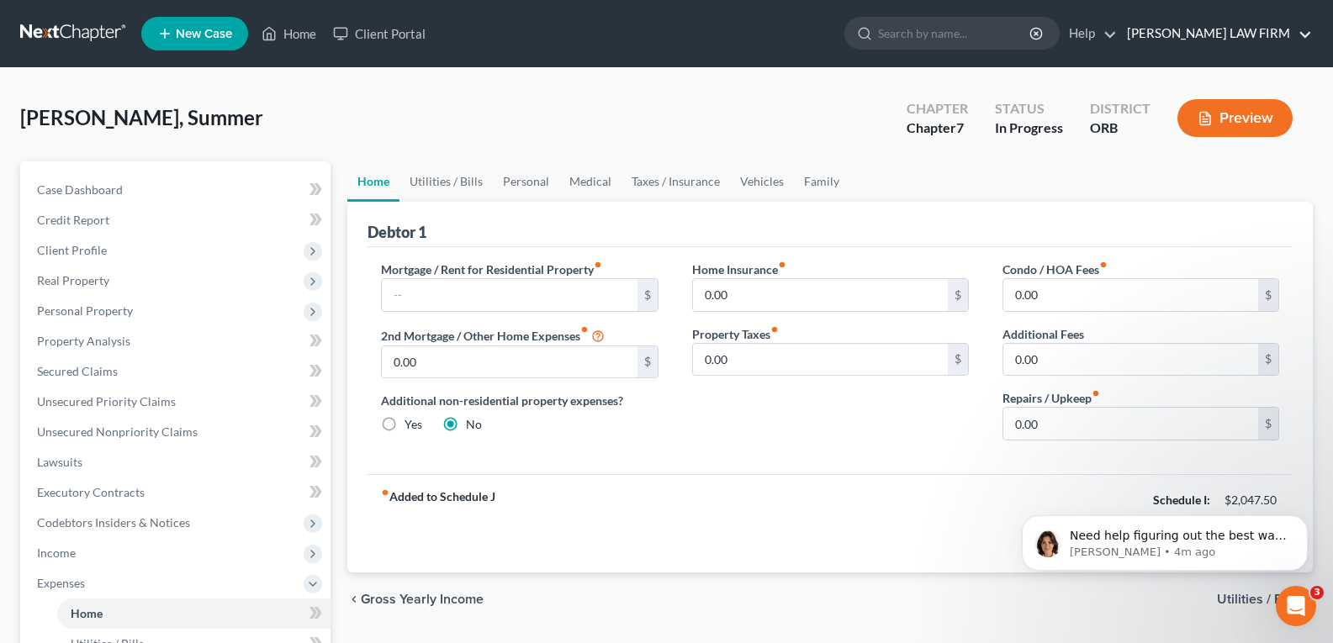
click at [1294, 32] on link "[PERSON_NAME] LAW FIRM" at bounding box center [1214, 33] width 193 height 30
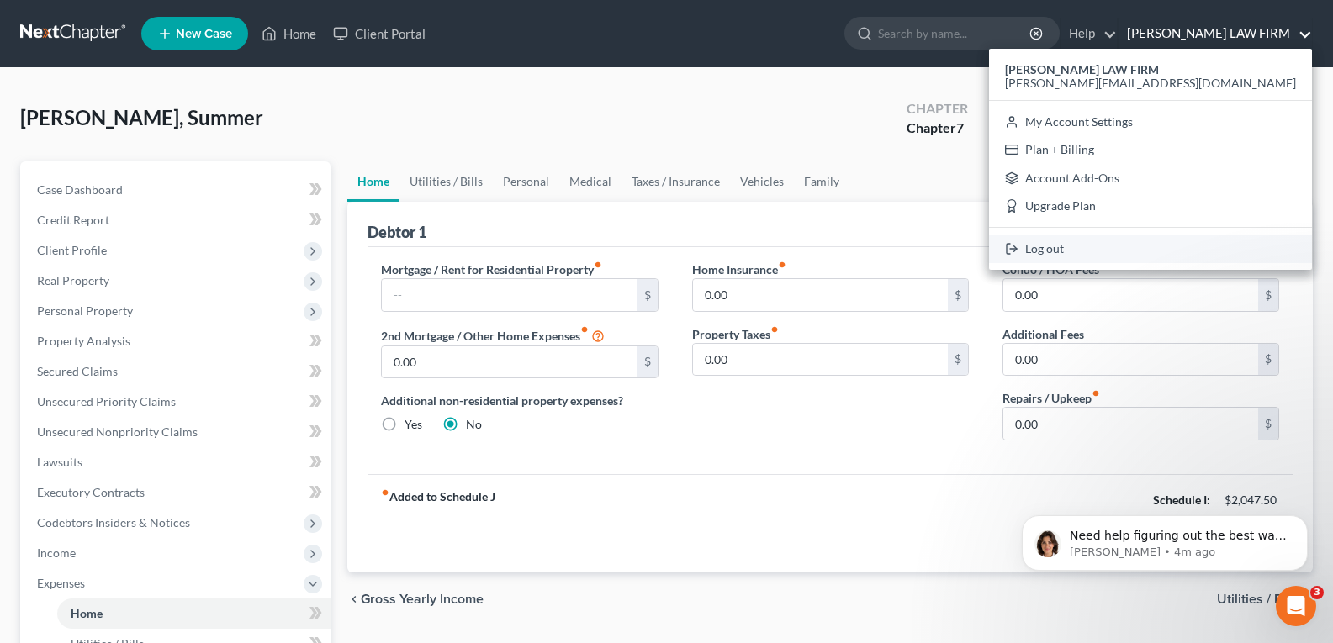
click at [1197, 251] on link "Log out" at bounding box center [1150, 249] width 323 height 29
